Goal: Task Accomplishment & Management: Manage account settings

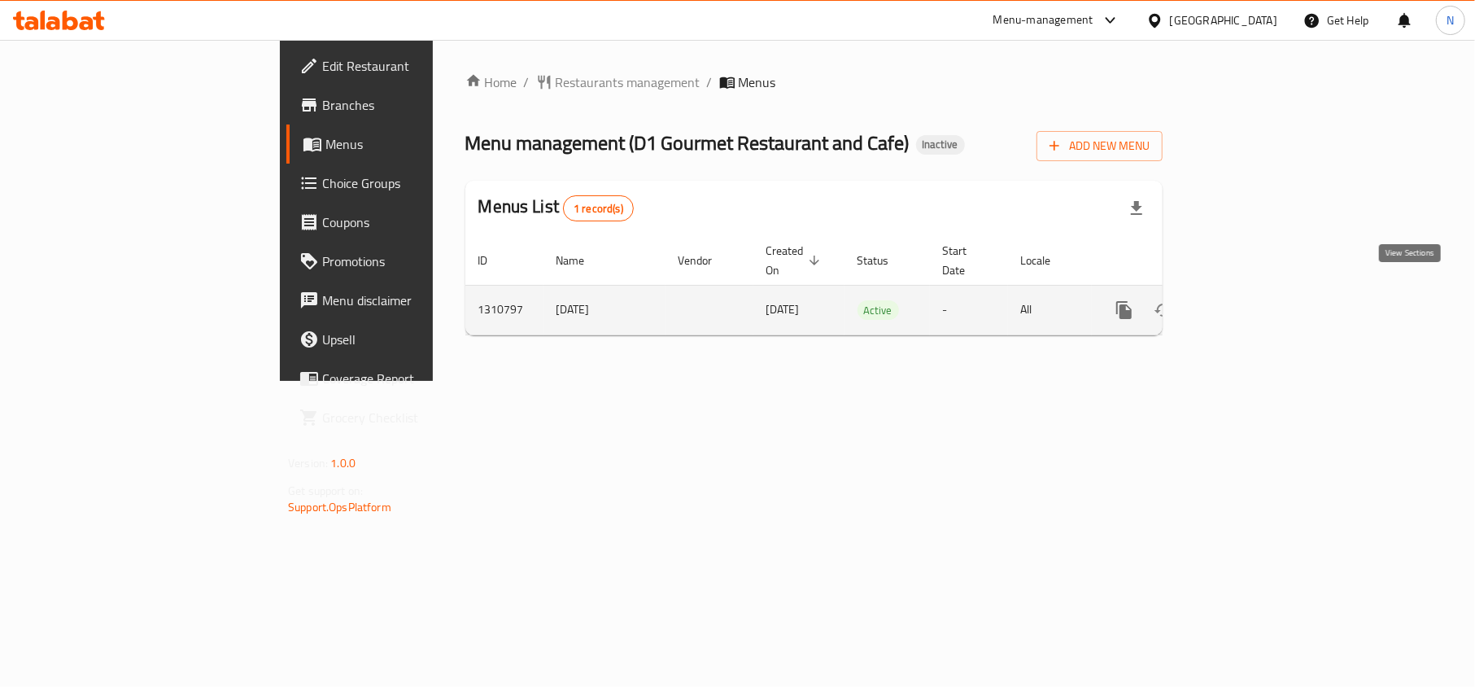
click at [1252, 300] on icon "enhanced table" at bounding box center [1242, 310] width 20 height 20
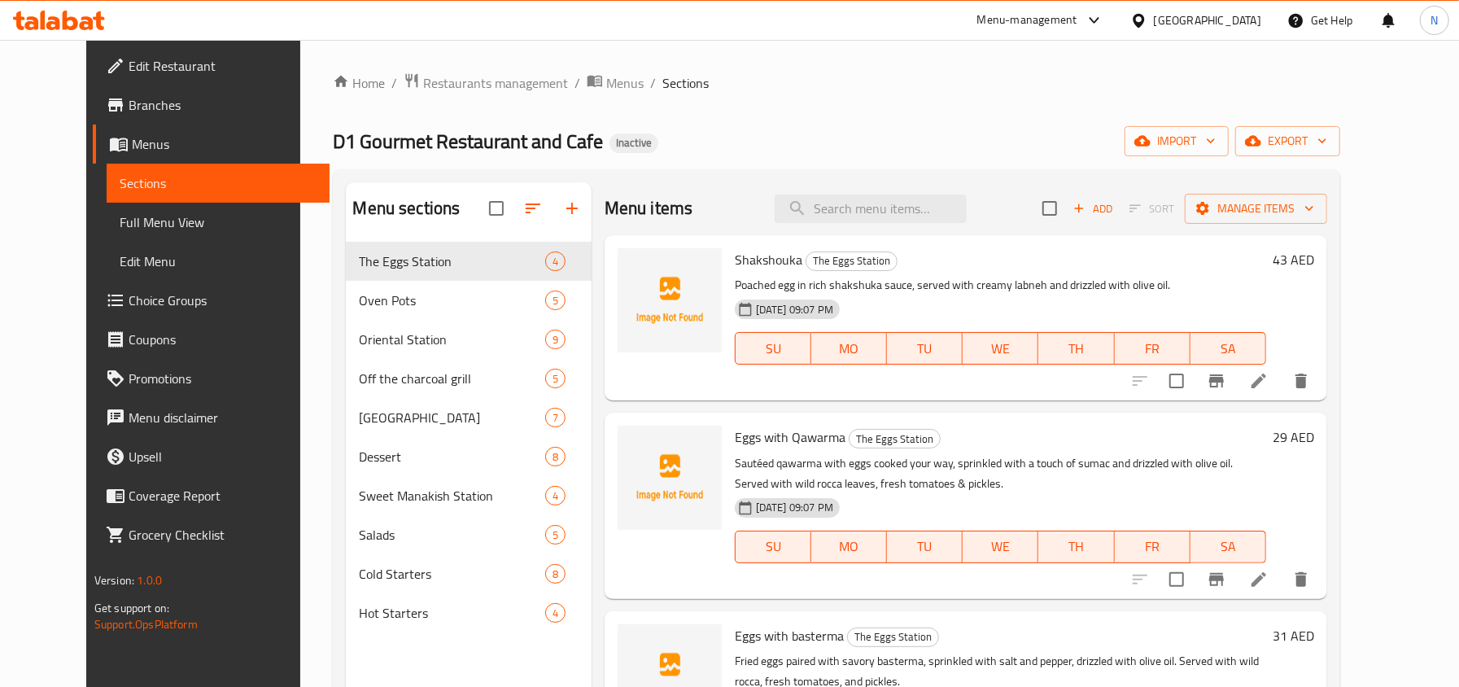
click at [135, 234] on link "Full Menu View" at bounding box center [218, 222] width 223 height 39
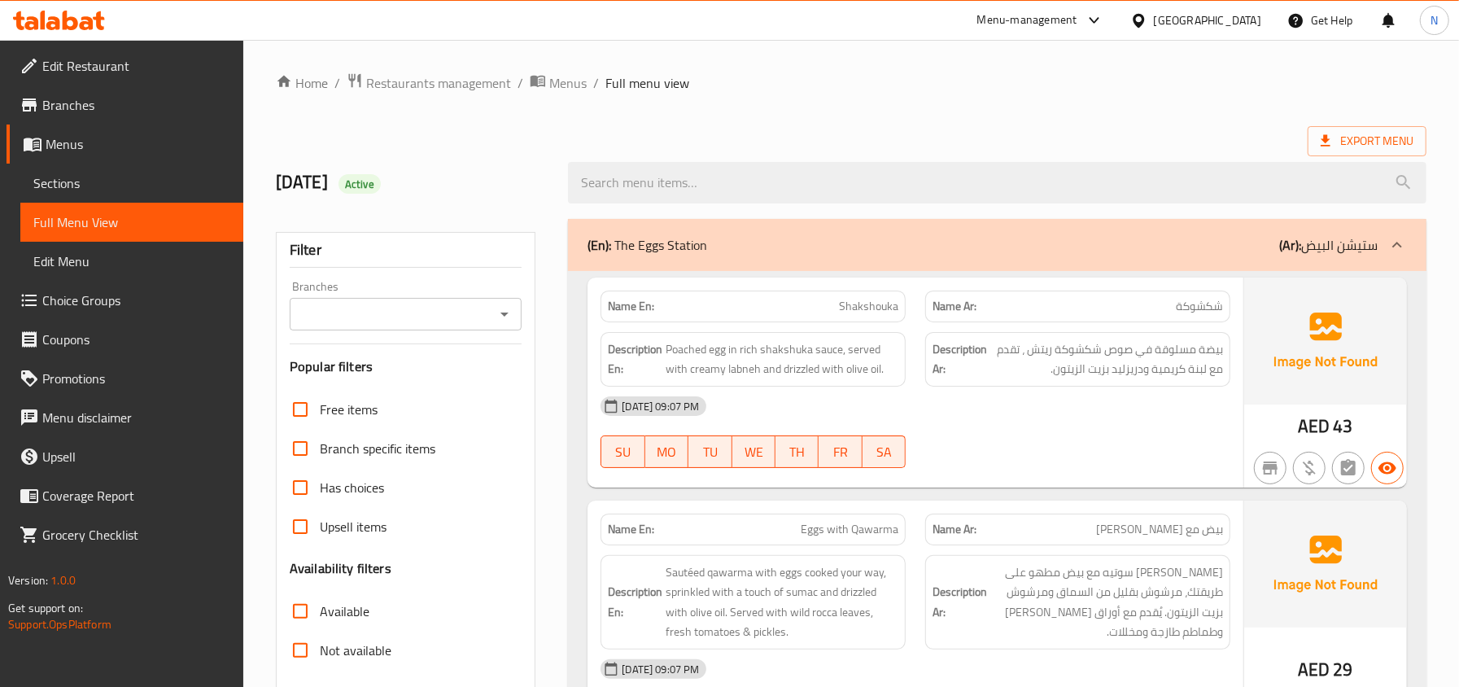
click at [907, 126] on div "Export Menu" at bounding box center [851, 141] width 1151 height 30
click at [680, 345] on span "Poached egg in rich shakshuka sauce, served with creamy labneh and drizzled wit…" at bounding box center [782, 359] width 233 height 40
copy span "Poached"
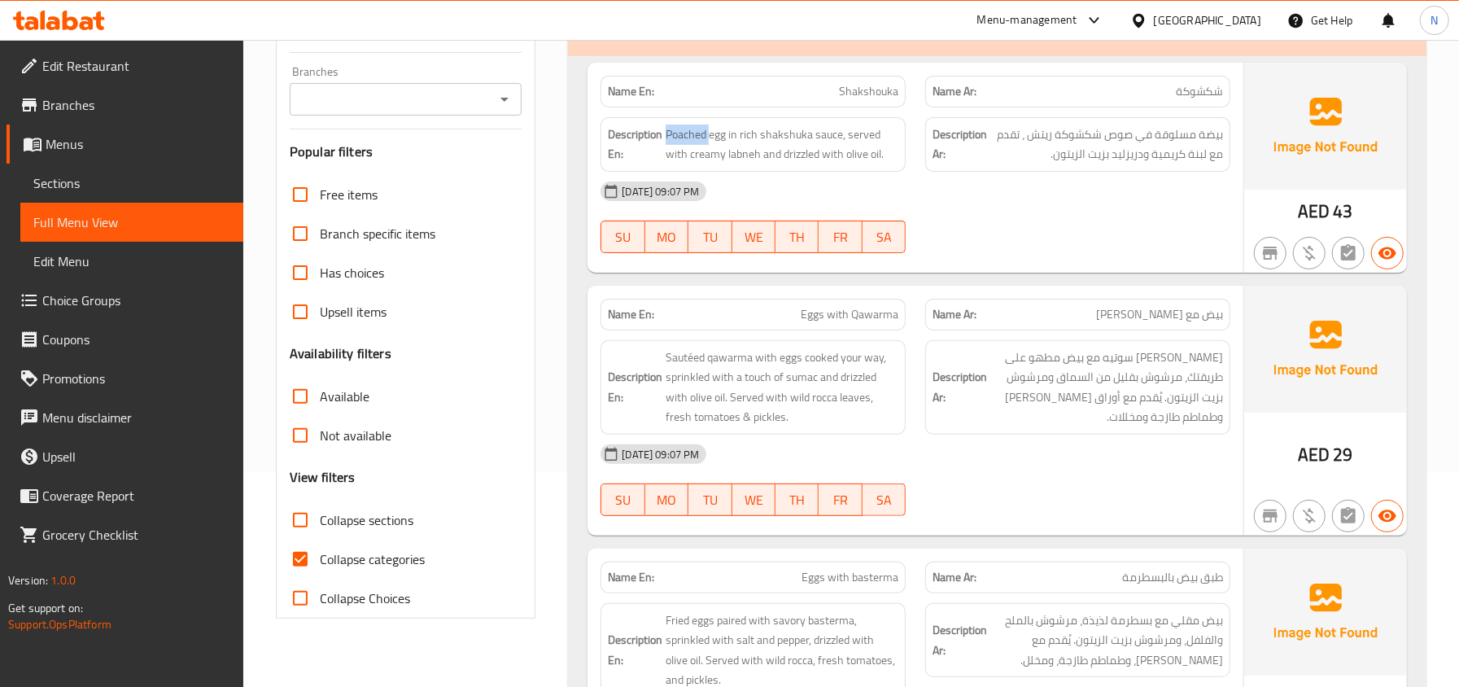
scroll to position [216, 0]
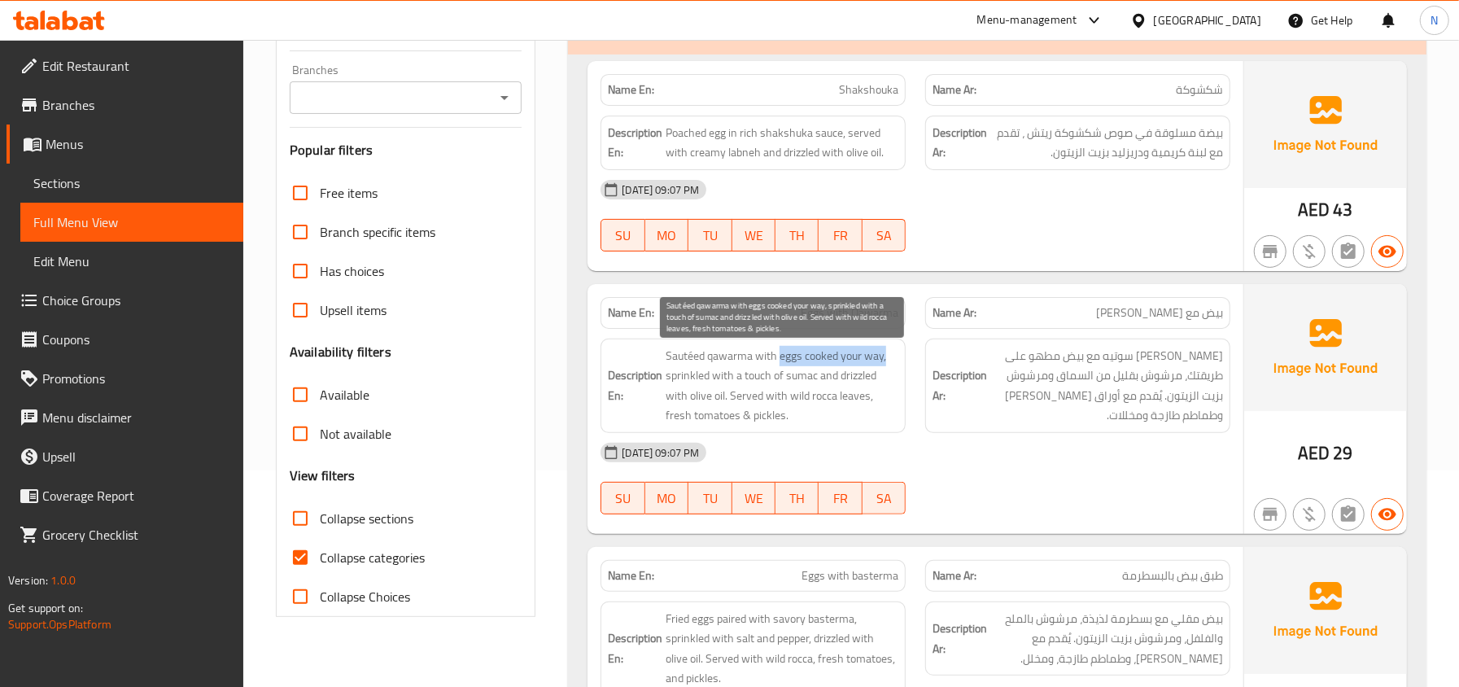
drag, startPoint x: 781, startPoint y: 355, endPoint x: 896, endPoint y: 361, distance: 114.9
click at [896, 361] on span "Sautéed qawarma with eggs cooked your way, sprinkled with a touch of sumac and …" at bounding box center [782, 386] width 233 height 80
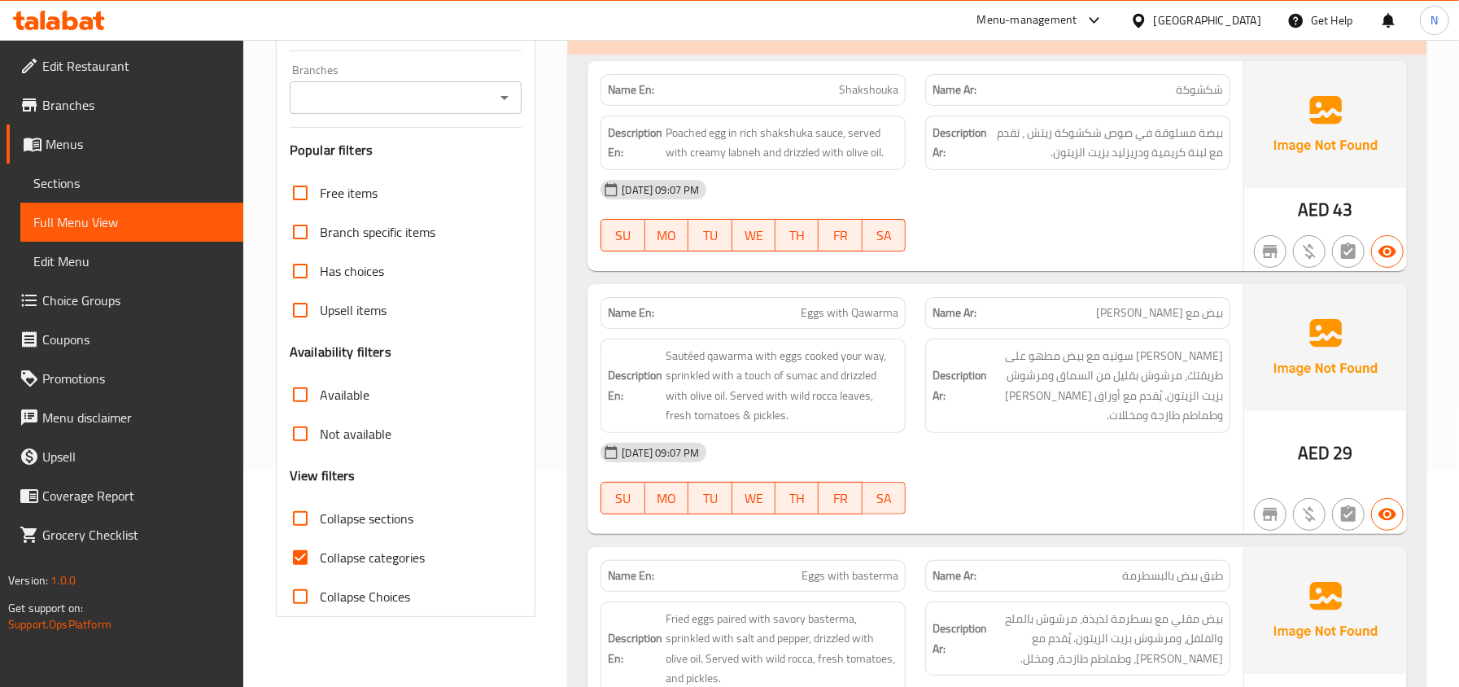
click at [825, 321] on span "Eggs with Qawarma" at bounding box center [850, 312] width 98 height 17
copy span "Eggs with Qawarma"
click at [897, 444] on div "[DATE] 09:07 PM" at bounding box center [915, 452] width 649 height 39
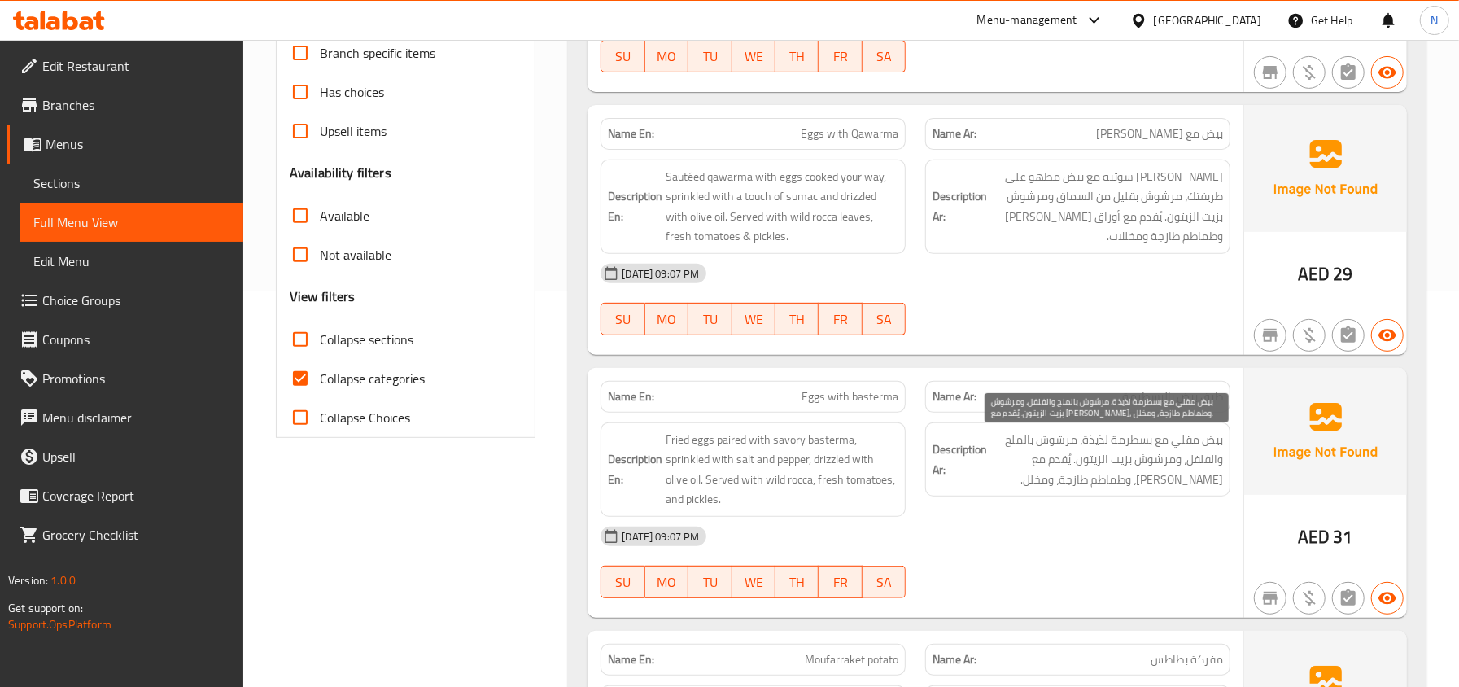
scroll to position [434, 0]
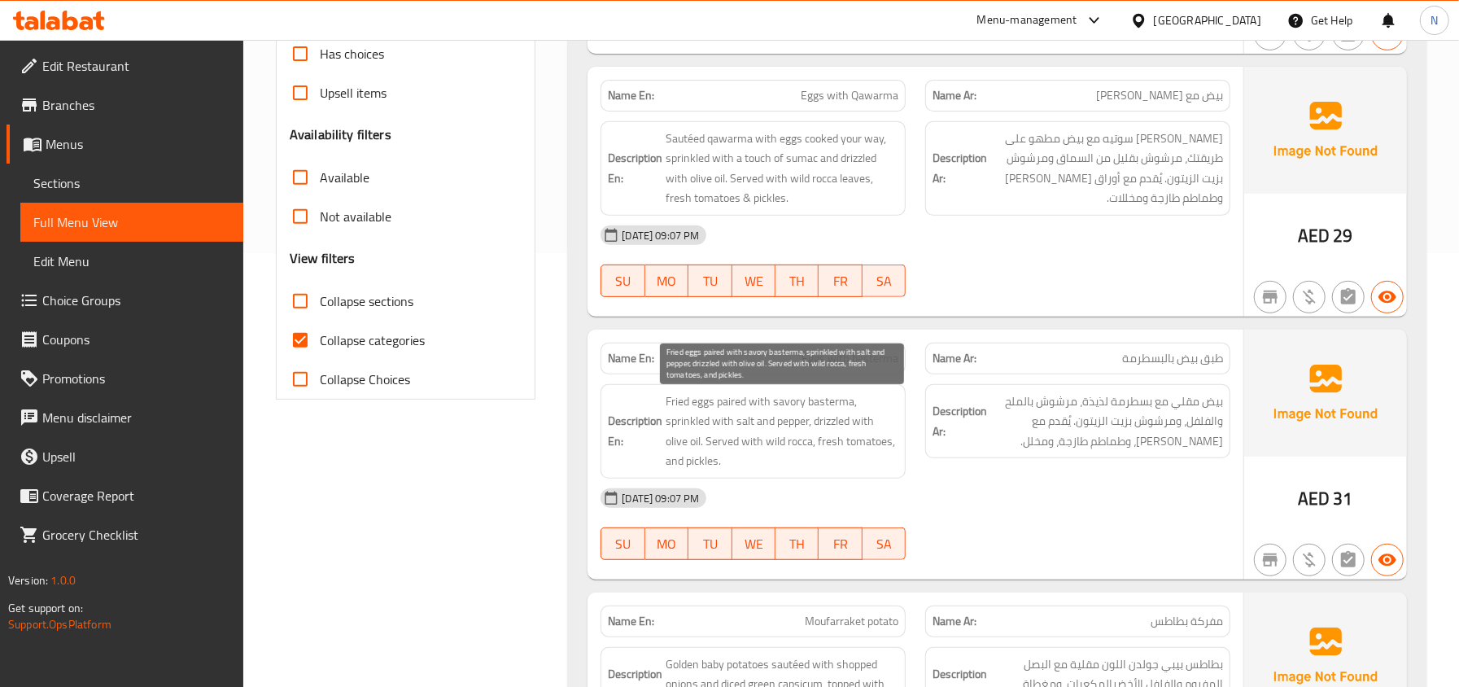
click at [789, 413] on span "Fried eggs paired with savory basterma, sprinkled with salt and pepper, drizzle…" at bounding box center [782, 431] width 233 height 80
copy span "savory"
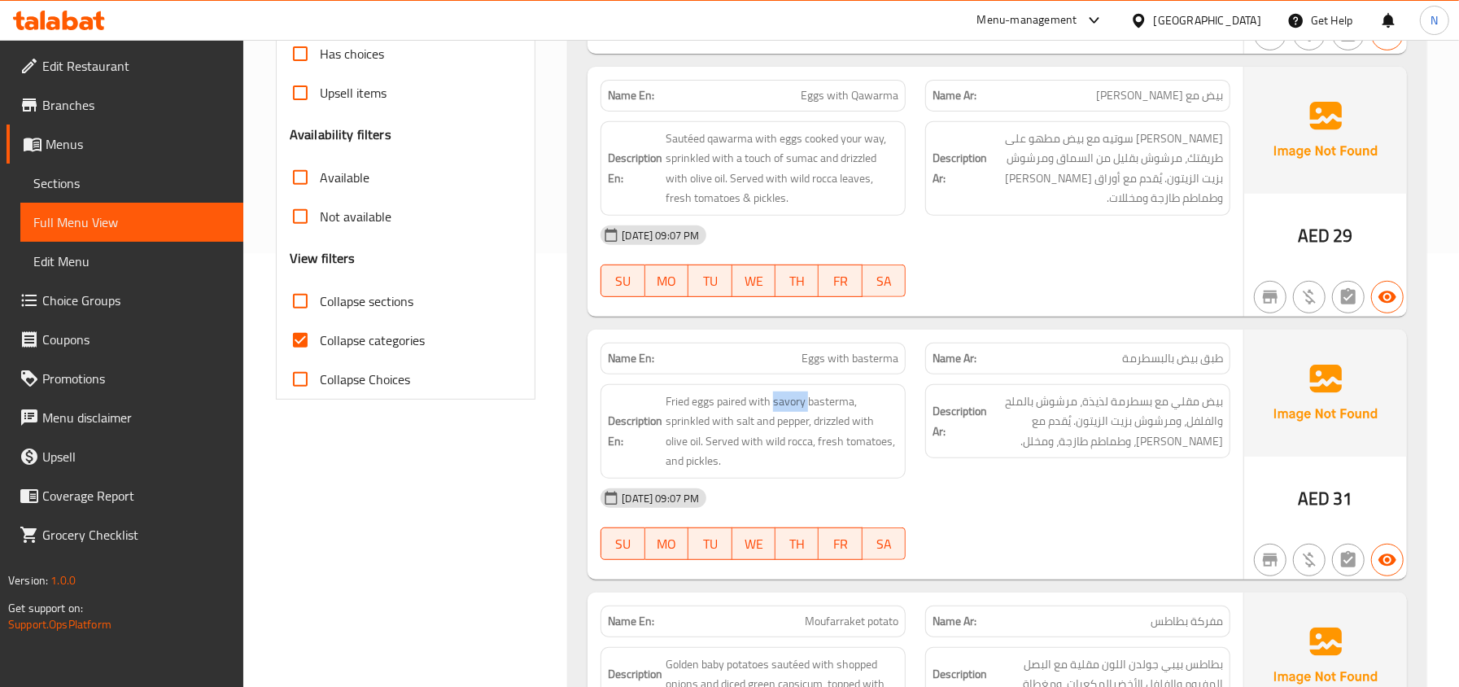
click at [791, 404] on span "Fried eggs paired with savory basterma, sprinkled with salt and pepper, drizzle…" at bounding box center [782, 431] width 233 height 80
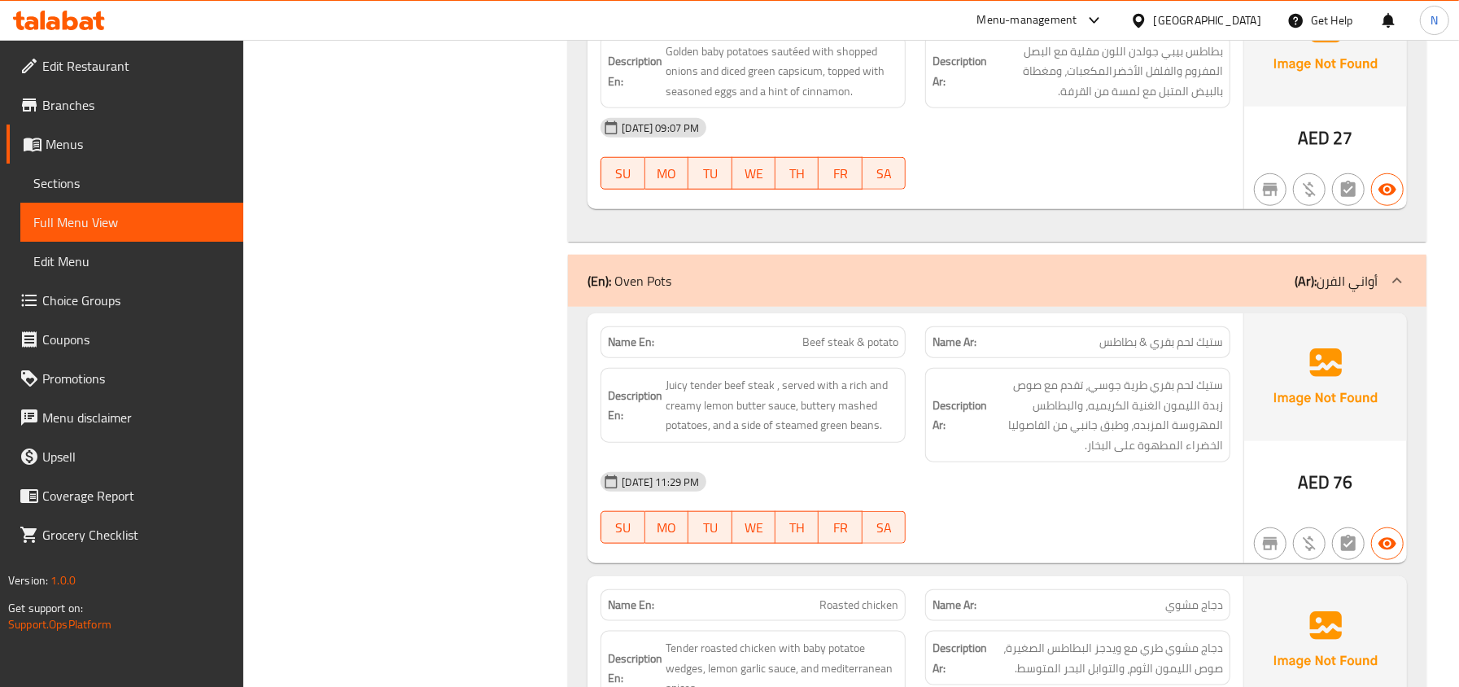
scroll to position [1085, 0]
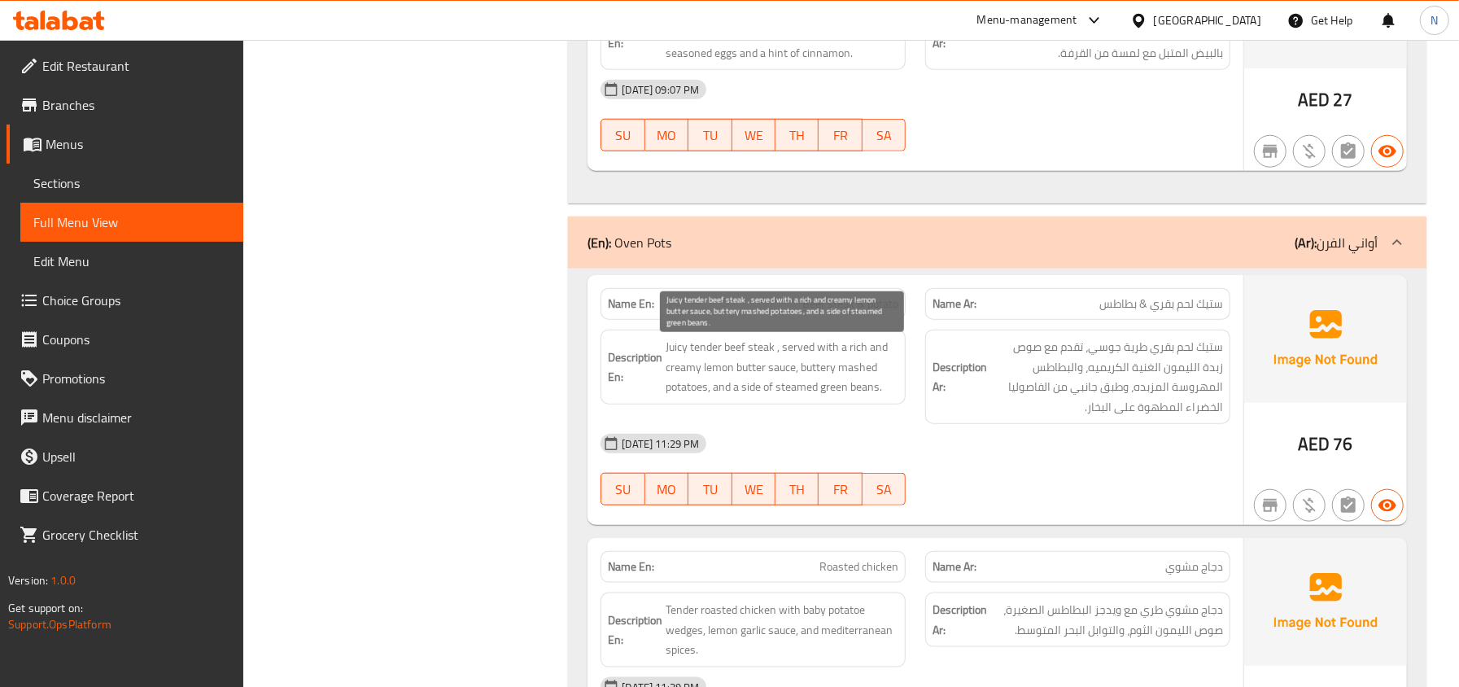
click at [701, 356] on span "Juicy tender beef steak , served with a rich and creamy lemon butter sauce, but…" at bounding box center [782, 367] width 233 height 60
copy span "tender"
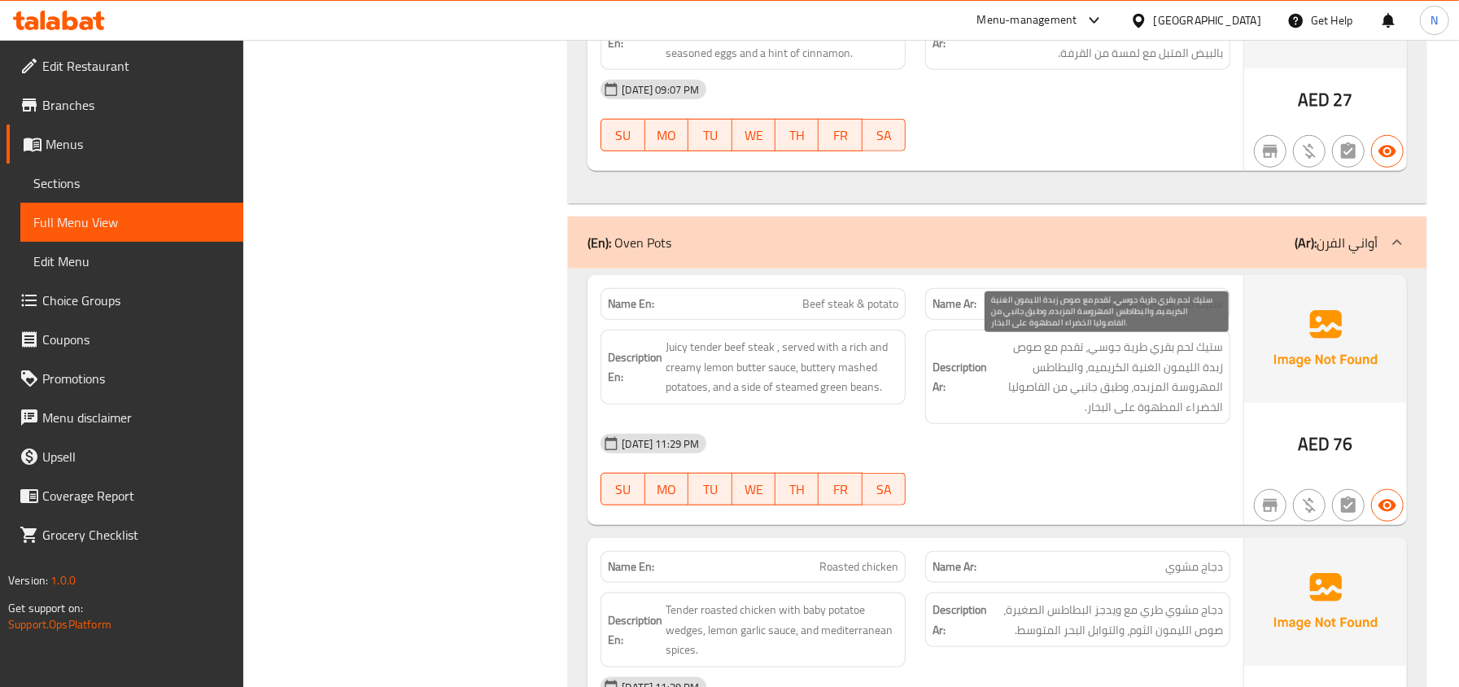
click at [1040, 343] on span "ستيك لحم بقري طرية جوسي، تقدم مع صوص زبدة الليمون الغنية الكريميه، والبطاطس الم…" at bounding box center [1106, 377] width 233 height 80
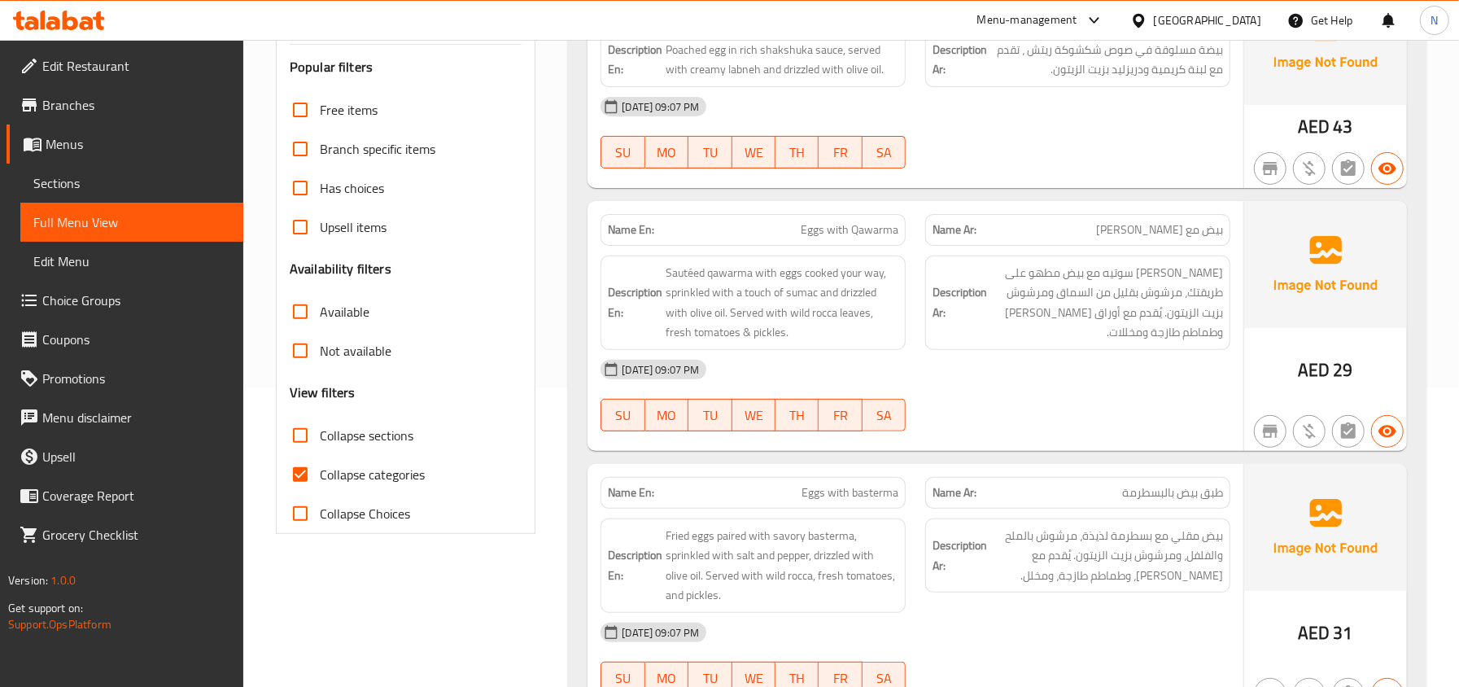
scroll to position [326, 0]
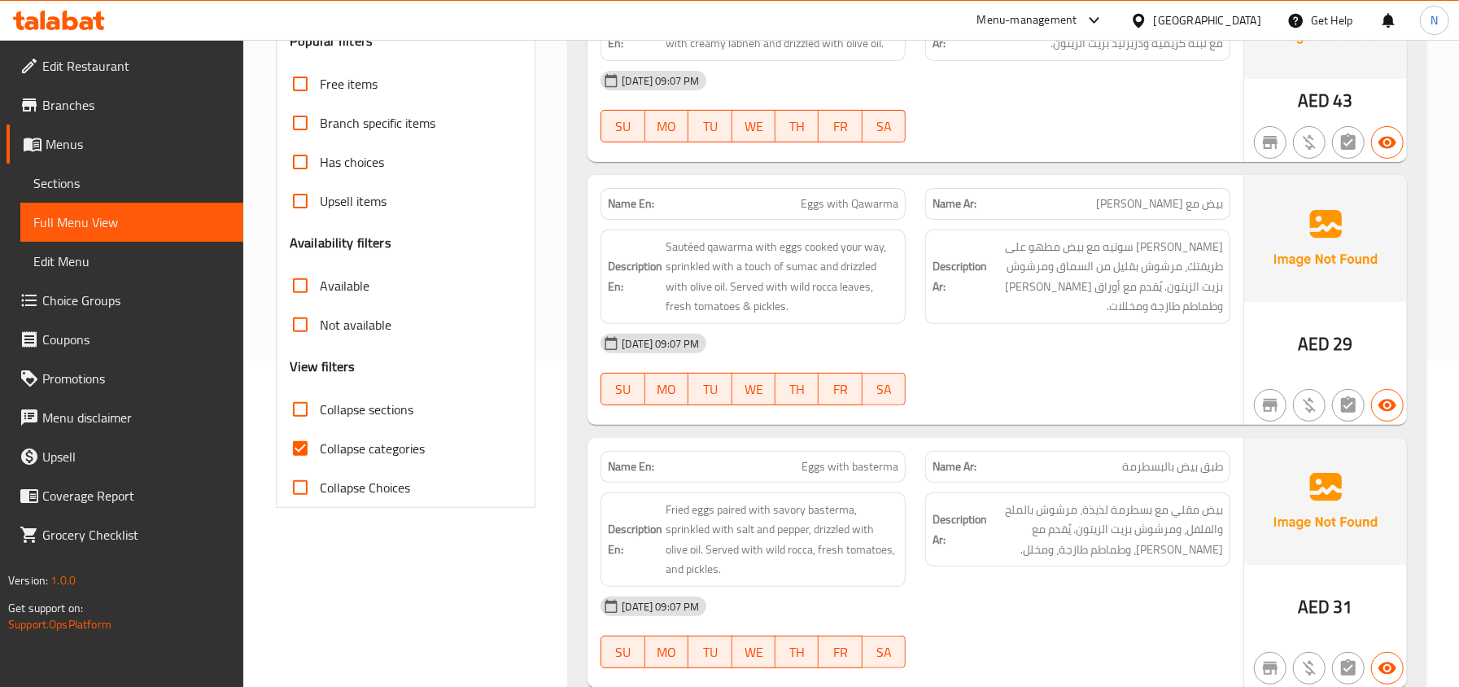
click at [327, 417] on span "Collapse sections" at bounding box center [367, 410] width 94 height 20
click at [320, 417] on input "Collapse sections" at bounding box center [300, 409] width 39 height 39
checkbox input "true"
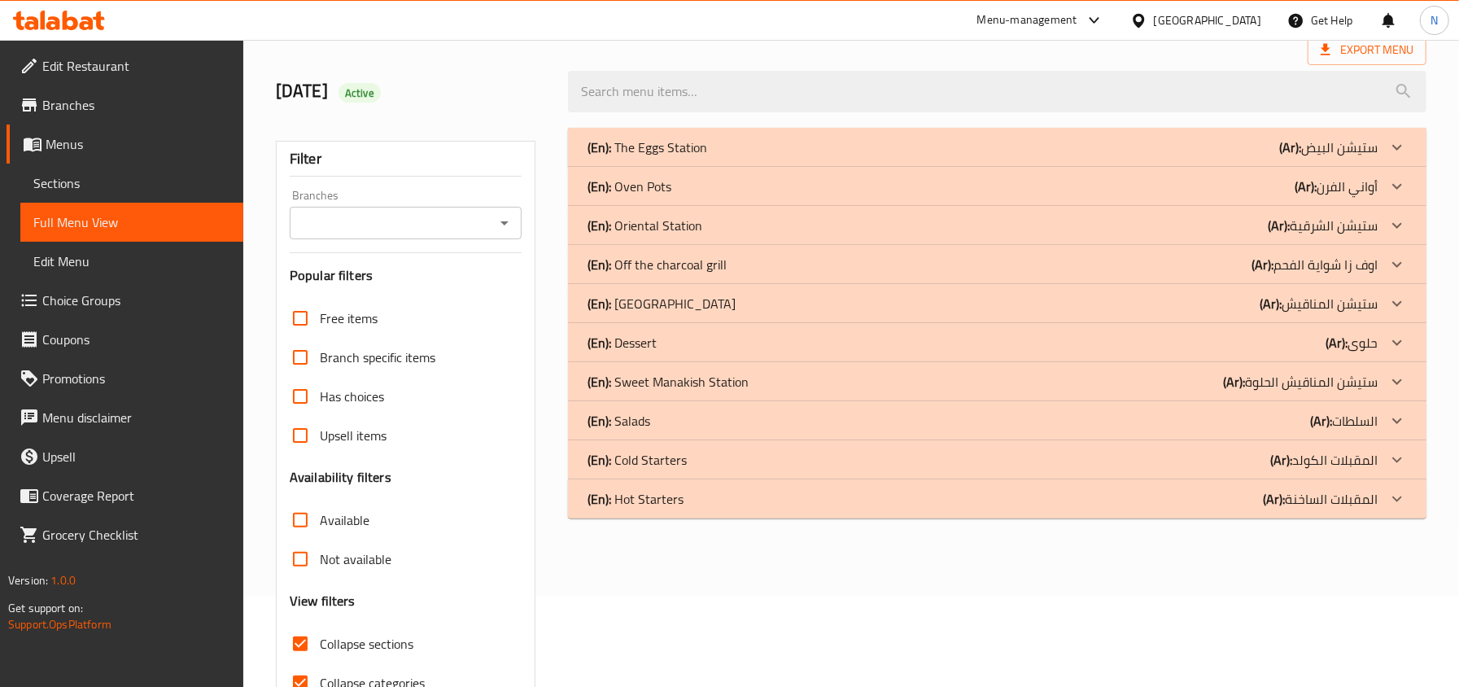
scroll to position [0, 0]
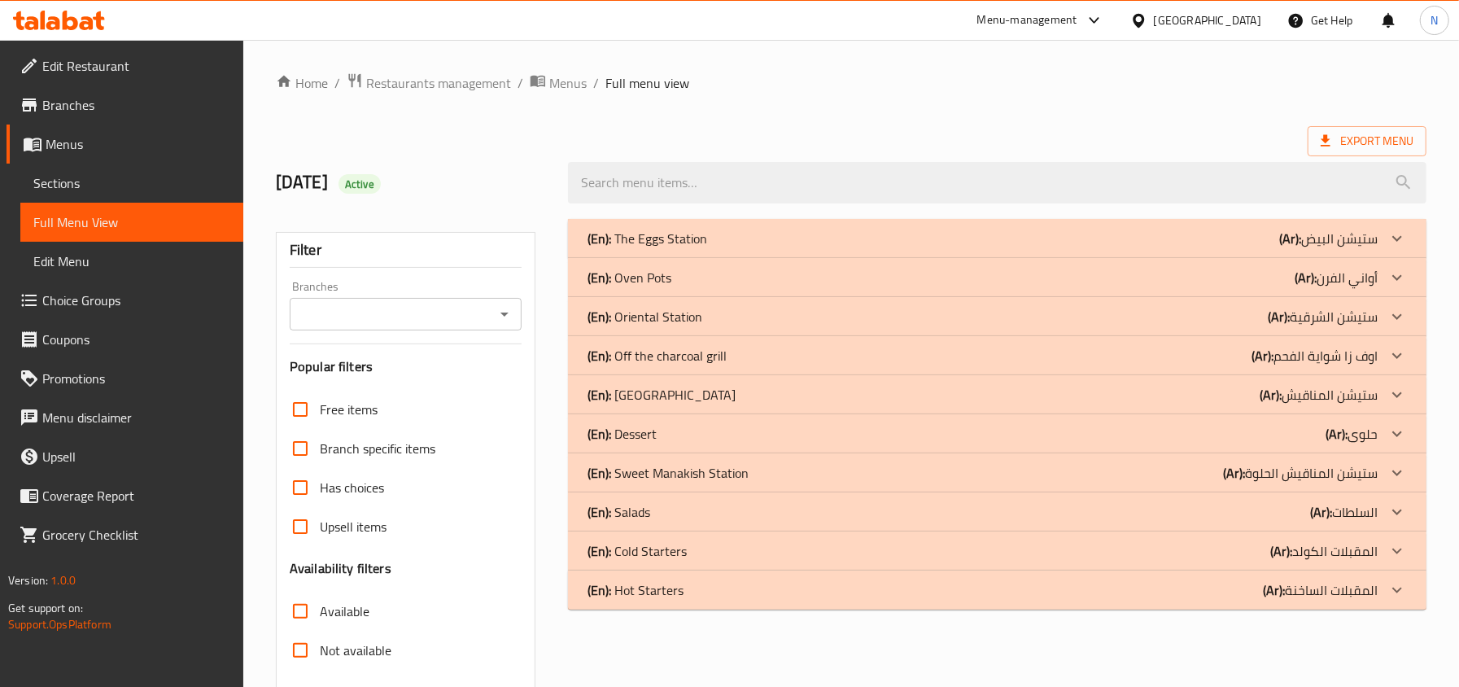
click at [778, 283] on div "(En): Oven Pots (Ar): أواني الفرن" at bounding box center [983, 278] width 790 height 20
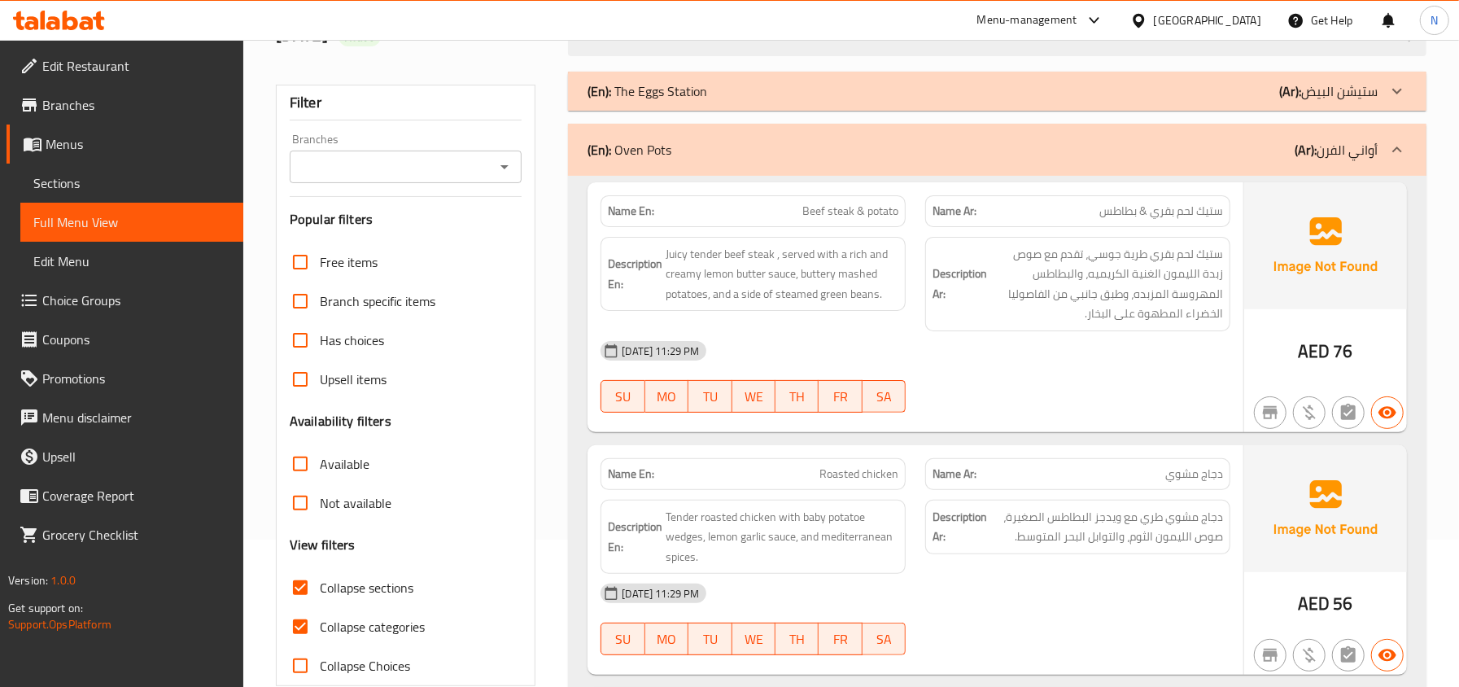
scroll to position [108, 0]
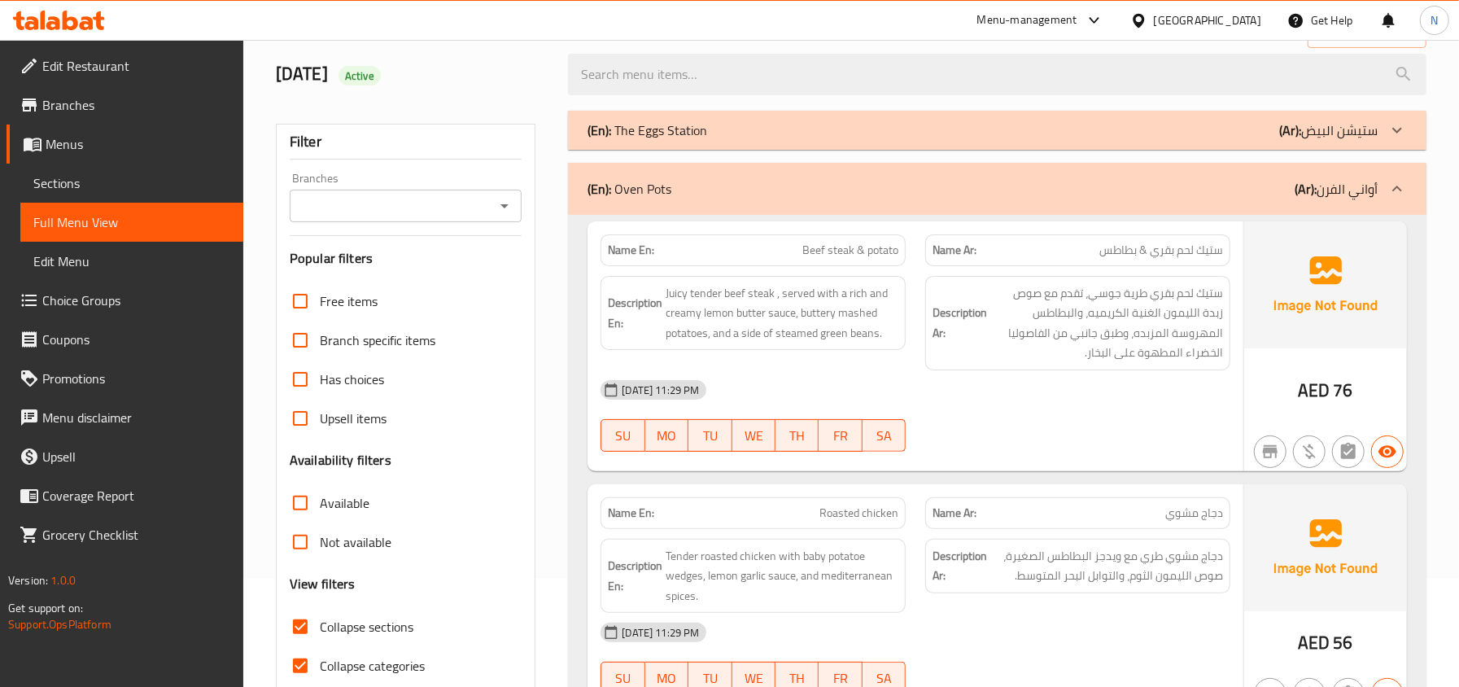
click at [719, 169] on div "(En): Oven Pots (Ar): أواني الفرن" at bounding box center [997, 189] width 859 height 52
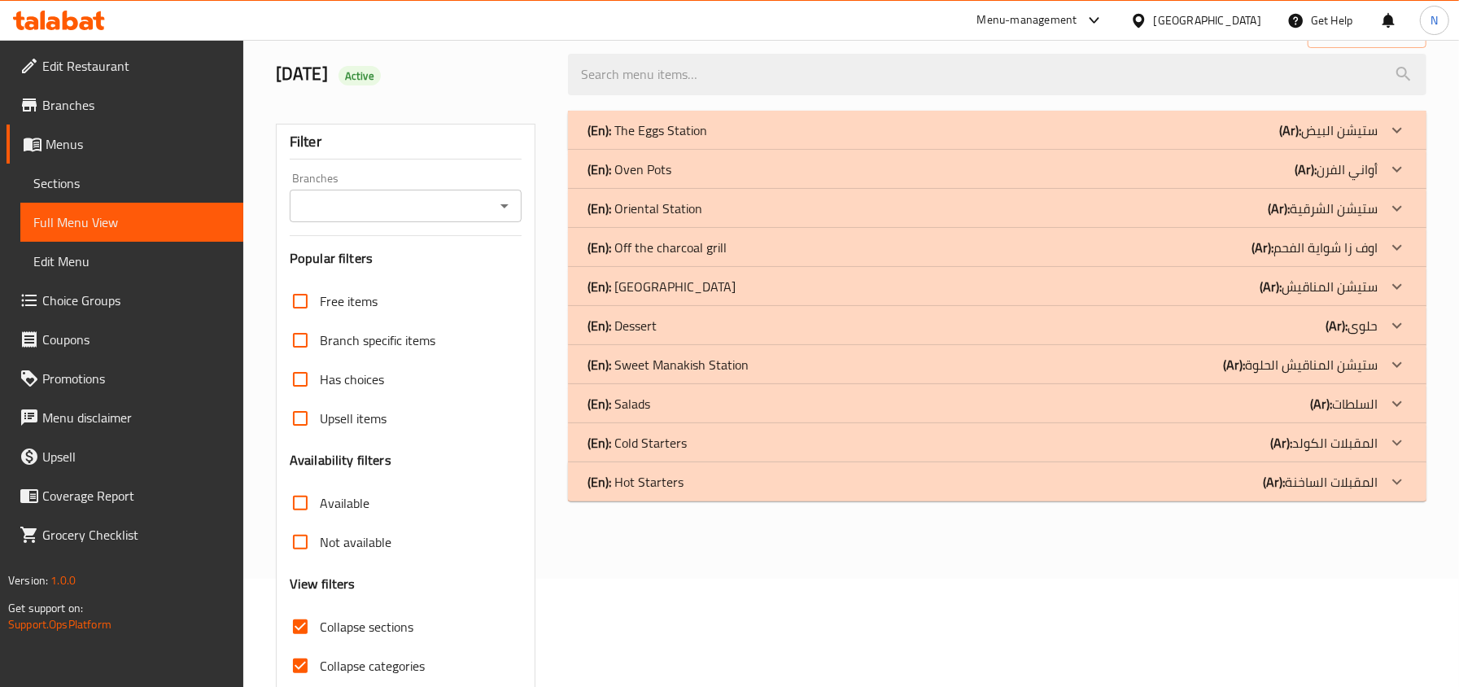
click at [747, 218] on div "(En): Oriental Station (Ar): ستيشن الشرقية" at bounding box center [983, 209] width 790 height 20
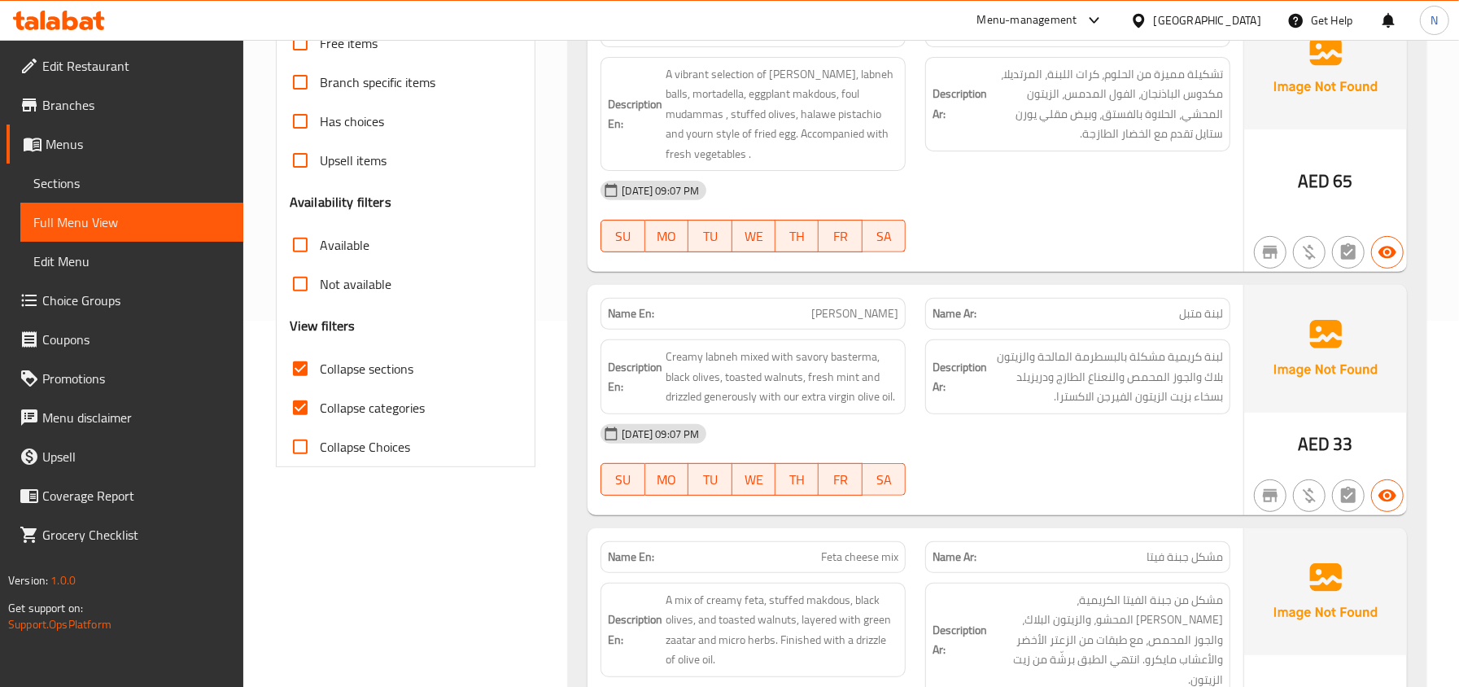
scroll to position [434, 0]
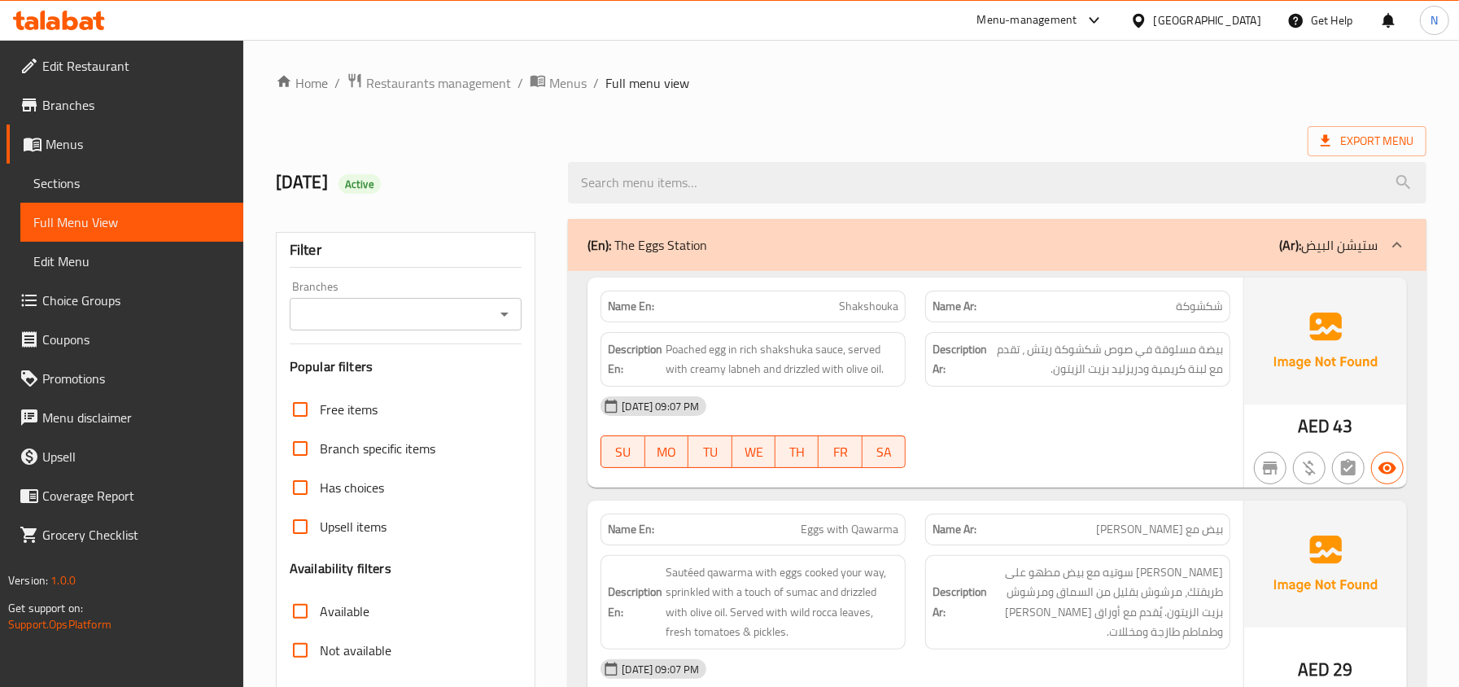
click at [43, 174] on span "Sections" at bounding box center [131, 183] width 197 height 20
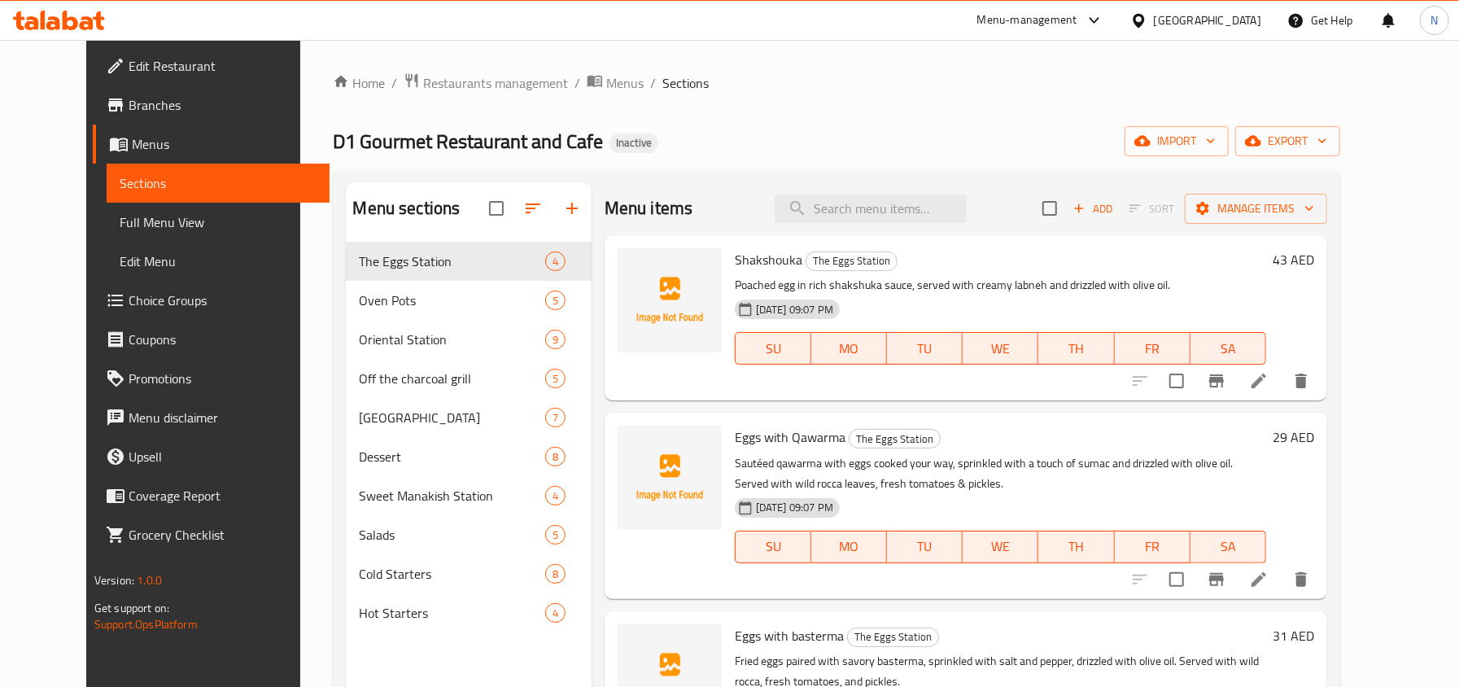
click at [1282, 384] on li at bounding box center [1259, 380] width 46 height 29
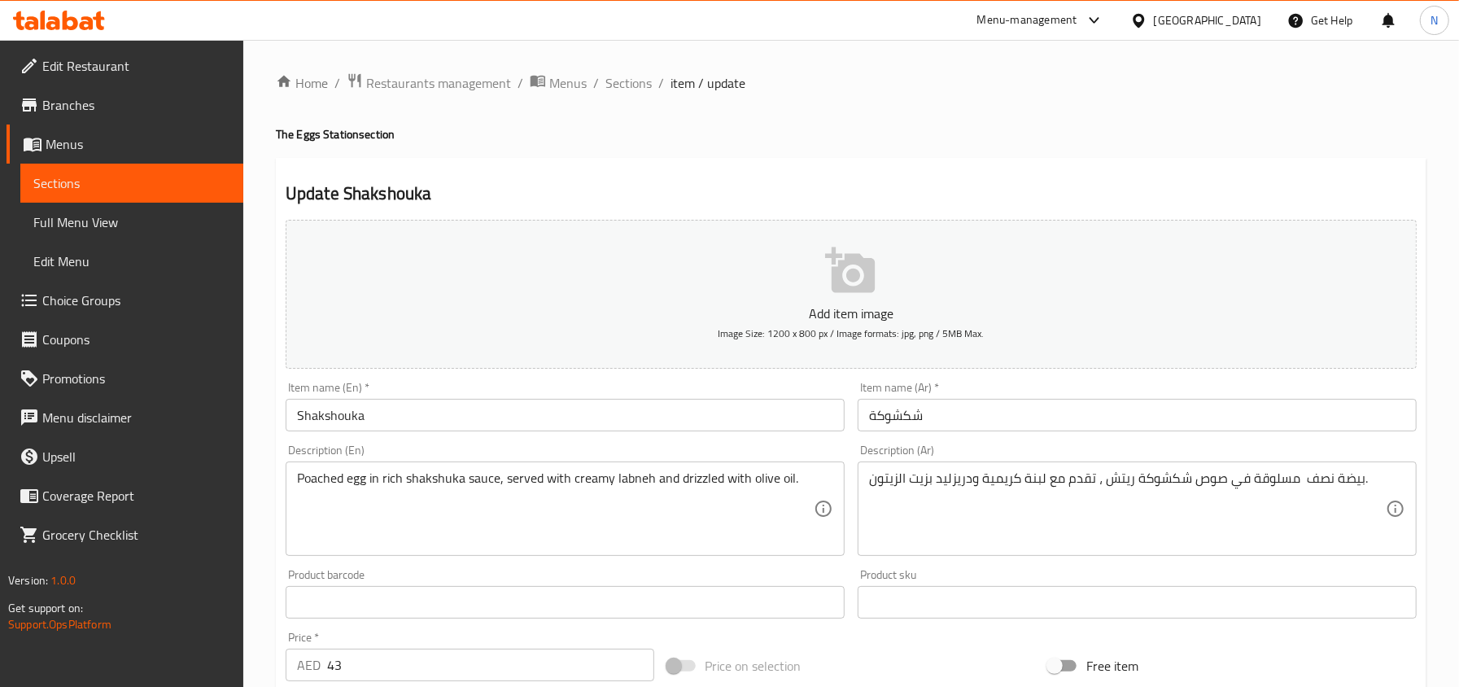
click at [1091, 392] on div "Item name (Ar)   * شكشوكة Item name (Ar) *" at bounding box center [1137, 407] width 559 height 50
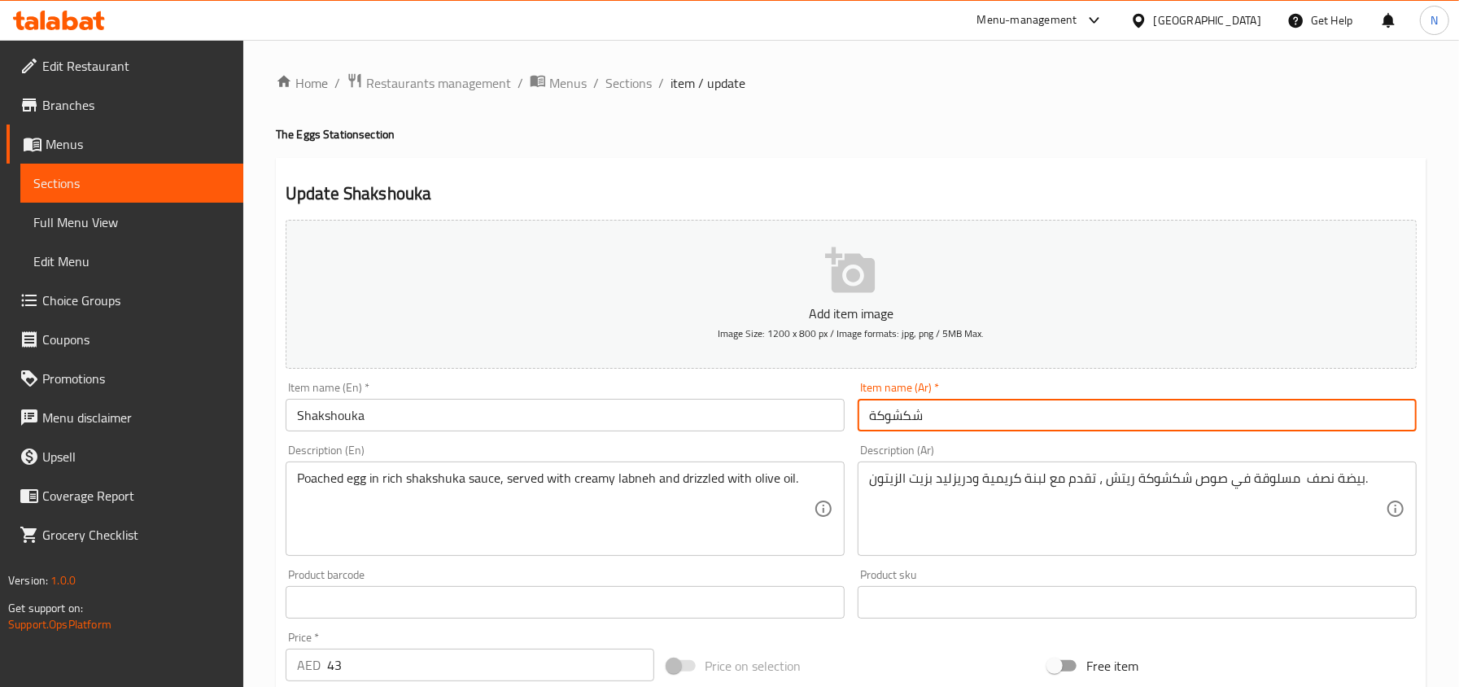
click at [994, 420] on input "شكشوكة" at bounding box center [1137, 415] width 559 height 33
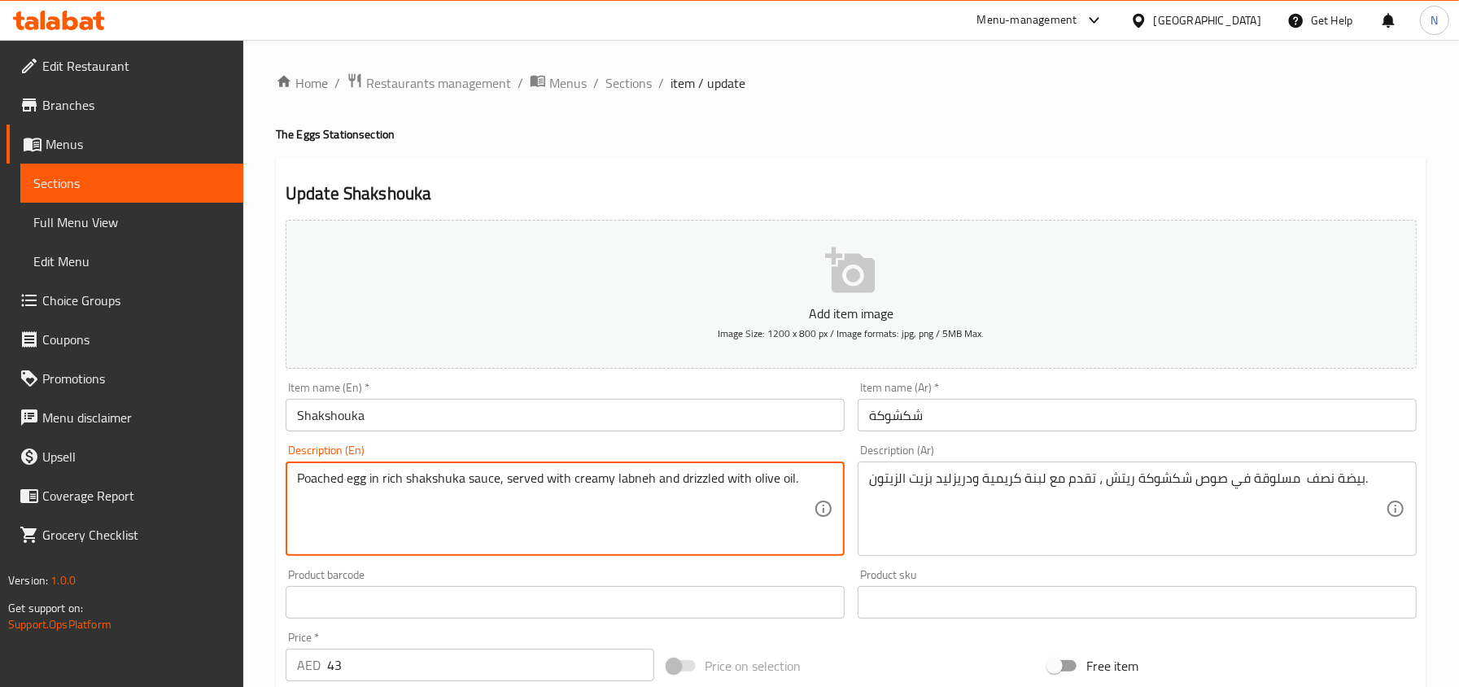
click at [391, 483] on textarea "Poached egg in rich shakshuka sauce, served with creamy labneh and drizzled wit…" at bounding box center [555, 508] width 517 height 77
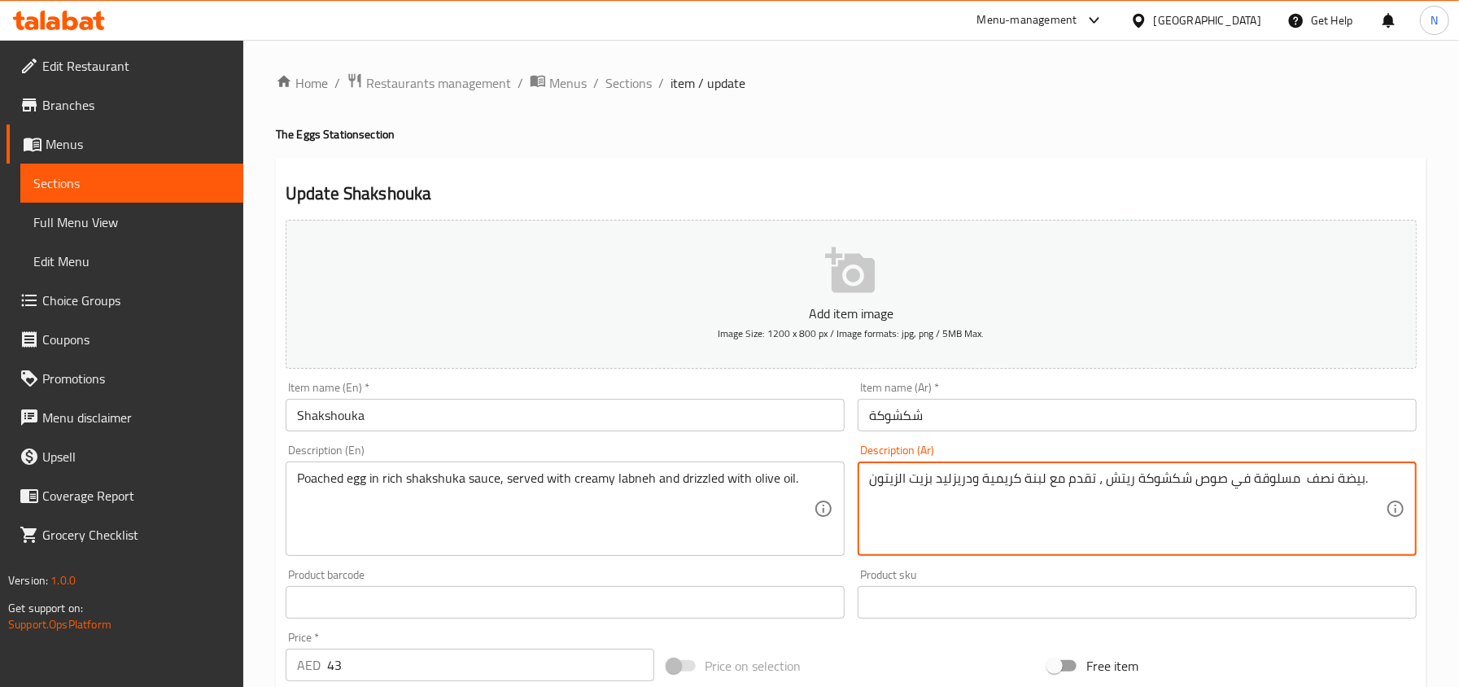
drag, startPoint x: 1131, startPoint y: 487, endPoint x: 1104, endPoint y: 492, distance: 27.5
click at [1102, 492] on textarea "بيضة نصف مسلوقة في صوص شكشوكة ريتش ، تقدم مع لبنة كريمية ودريزليد بزيت الزيتون." at bounding box center [1127, 508] width 517 height 77
click at [1112, 483] on textarea "بيضة نصف مسلوقة في صوص شكشوكة ريتش ، تقدم مع لبنة كريمية ودريزليد بزيت الزيتون." at bounding box center [1127, 508] width 517 height 77
type textarea "بيضة نصف مسلوقة في صوص شكشوكة غني، تقدم مع لبنة كريمية ودريزليد بزيت الزيتون."
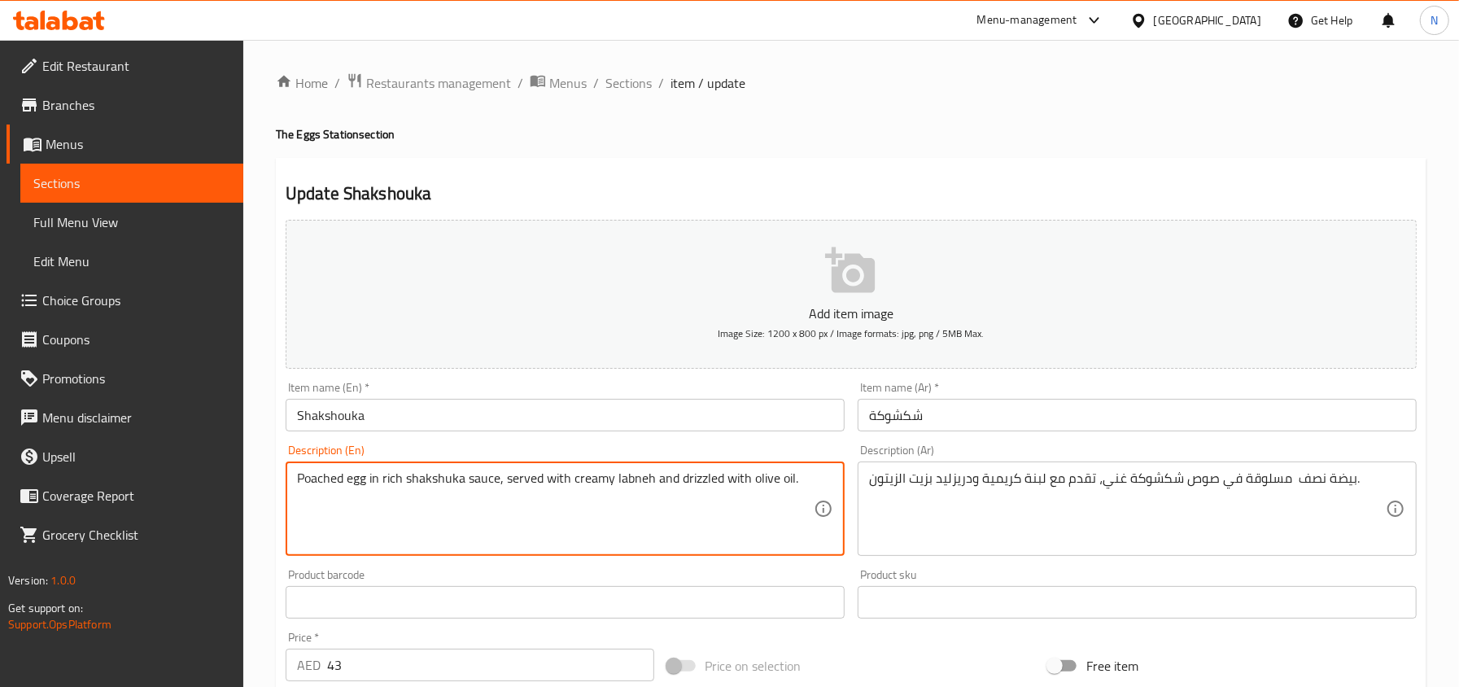
click at [391, 479] on textarea "Poached egg in rich shakshuka sauce, served with creamy labneh and drizzled wit…" at bounding box center [555, 508] width 517 height 77
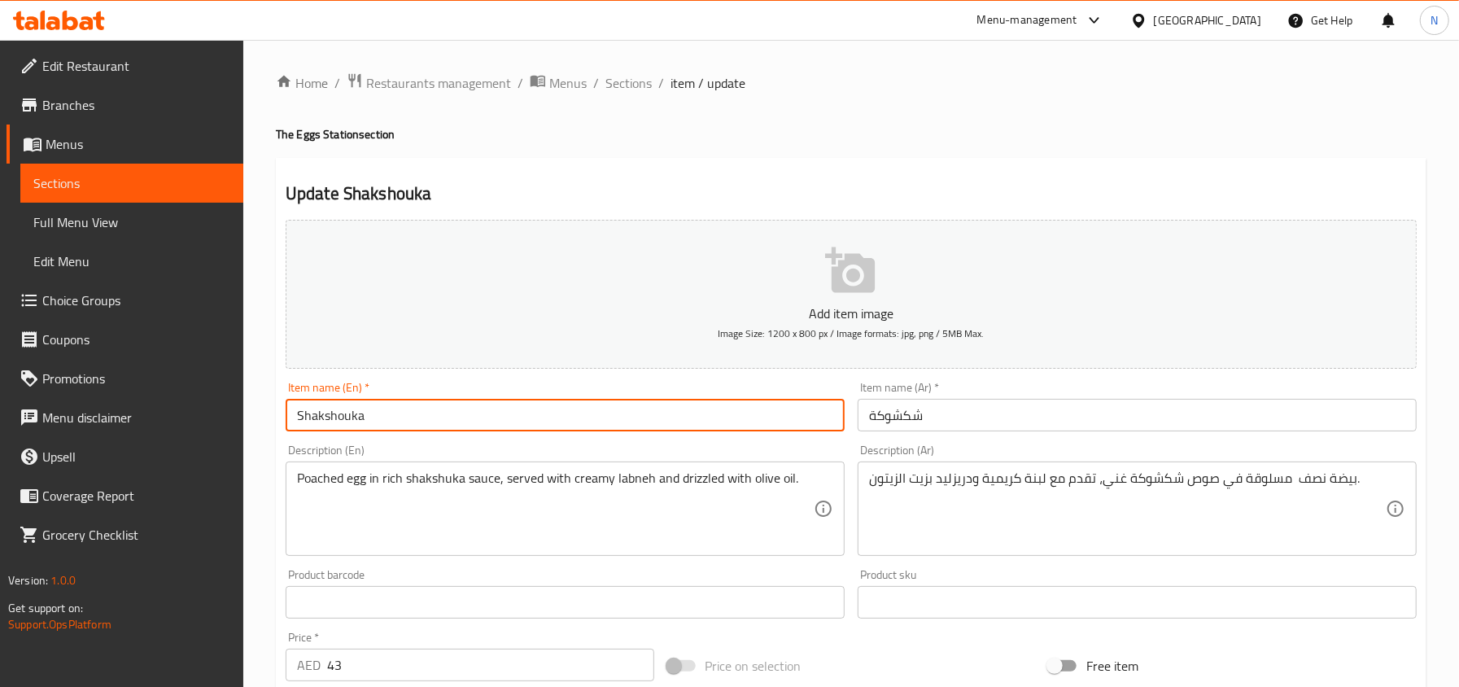
click at [381, 404] on input "Shakshouka" at bounding box center [565, 415] width 559 height 33
click at [632, 82] on span "Sections" at bounding box center [628, 83] width 46 height 20
